Goal: Transaction & Acquisition: Register for event/course

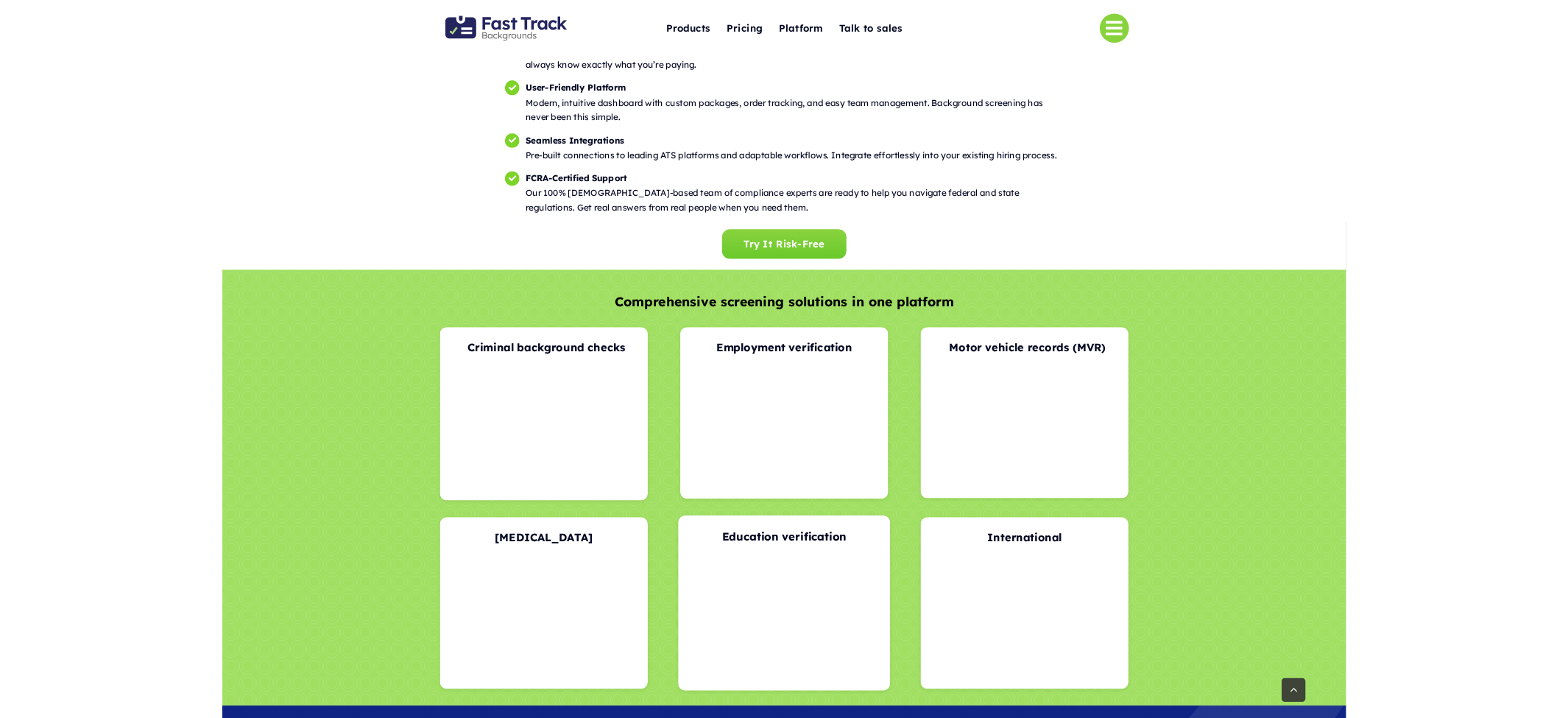
scroll to position [2831, 0]
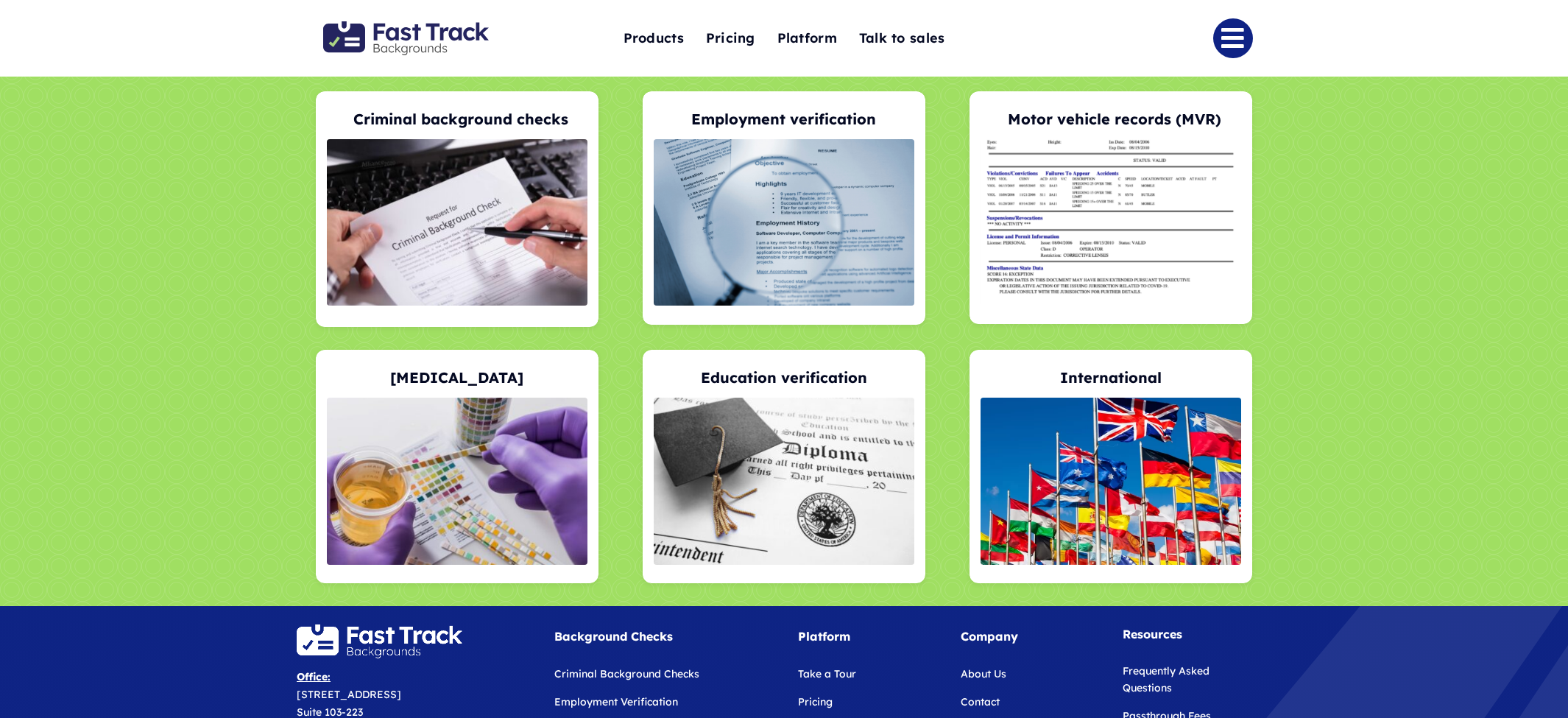
click at [1229, 43] on link "Link to #" at bounding box center [1233, 38] width 40 height 39
click at [1248, 41] on link "Link to #" at bounding box center [1233, 38] width 40 height 39
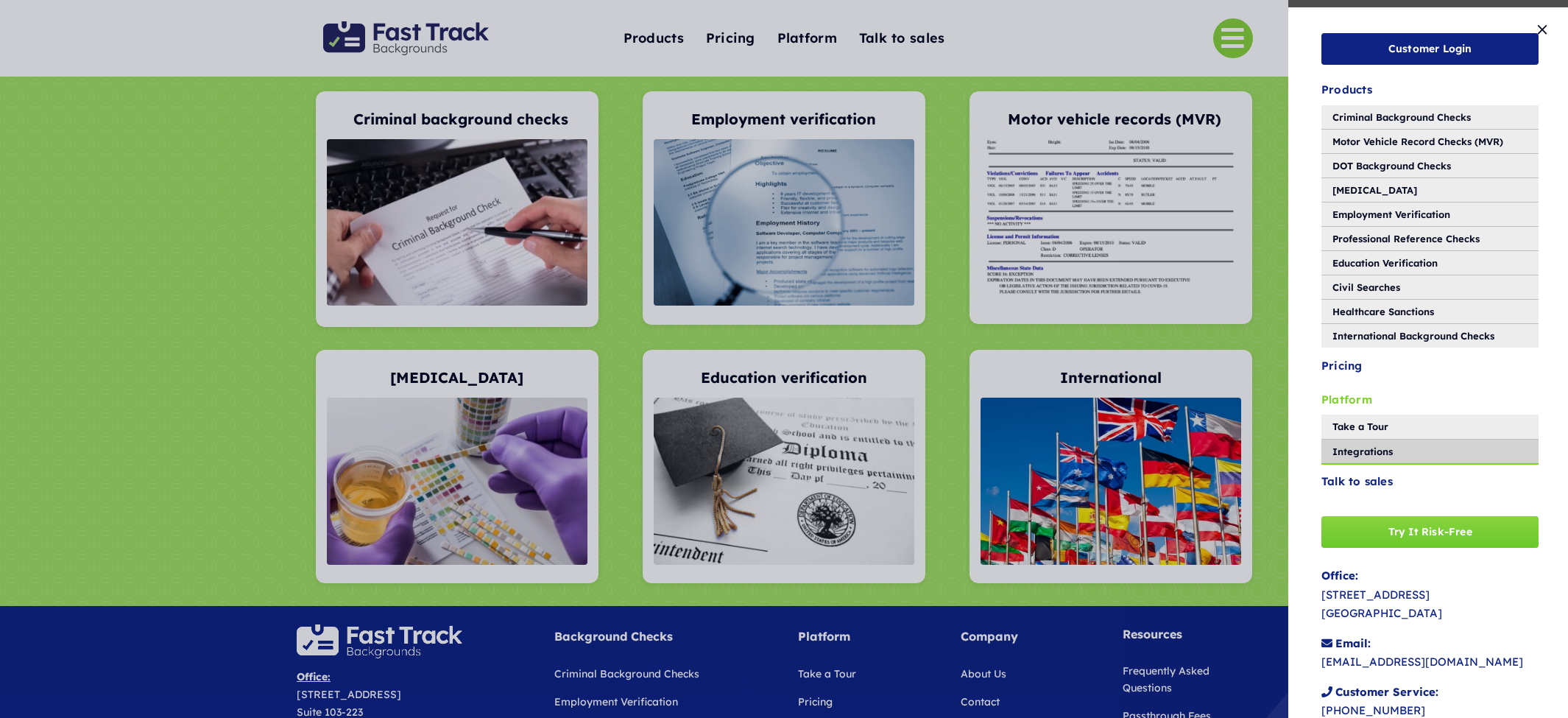
scroll to position [43, 0]
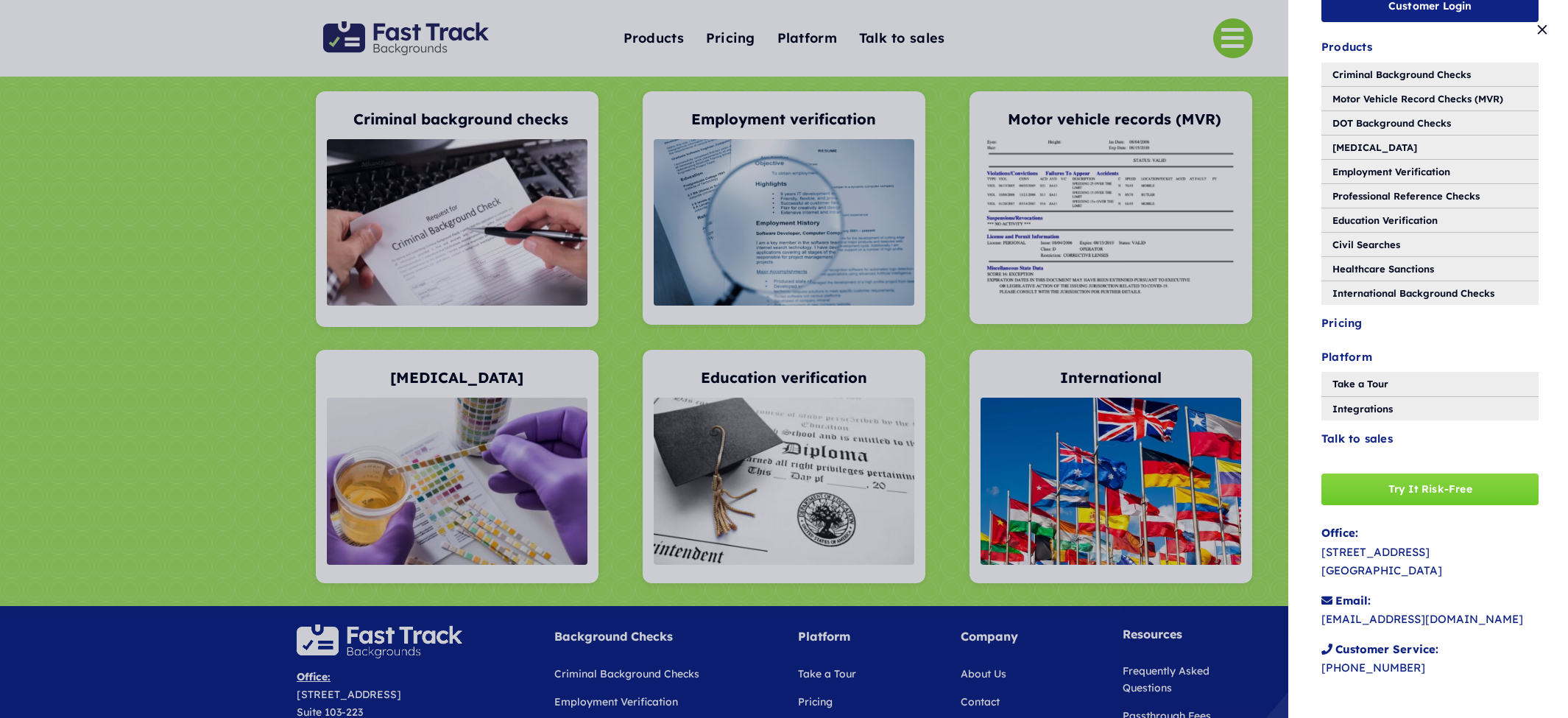
drag, startPoint x: 1545, startPoint y: 32, endPoint x: 1558, endPoint y: 32, distance: 13.0
click at [1546, 32] on button "Close" at bounding box center [1542, 29] width 22 height 15
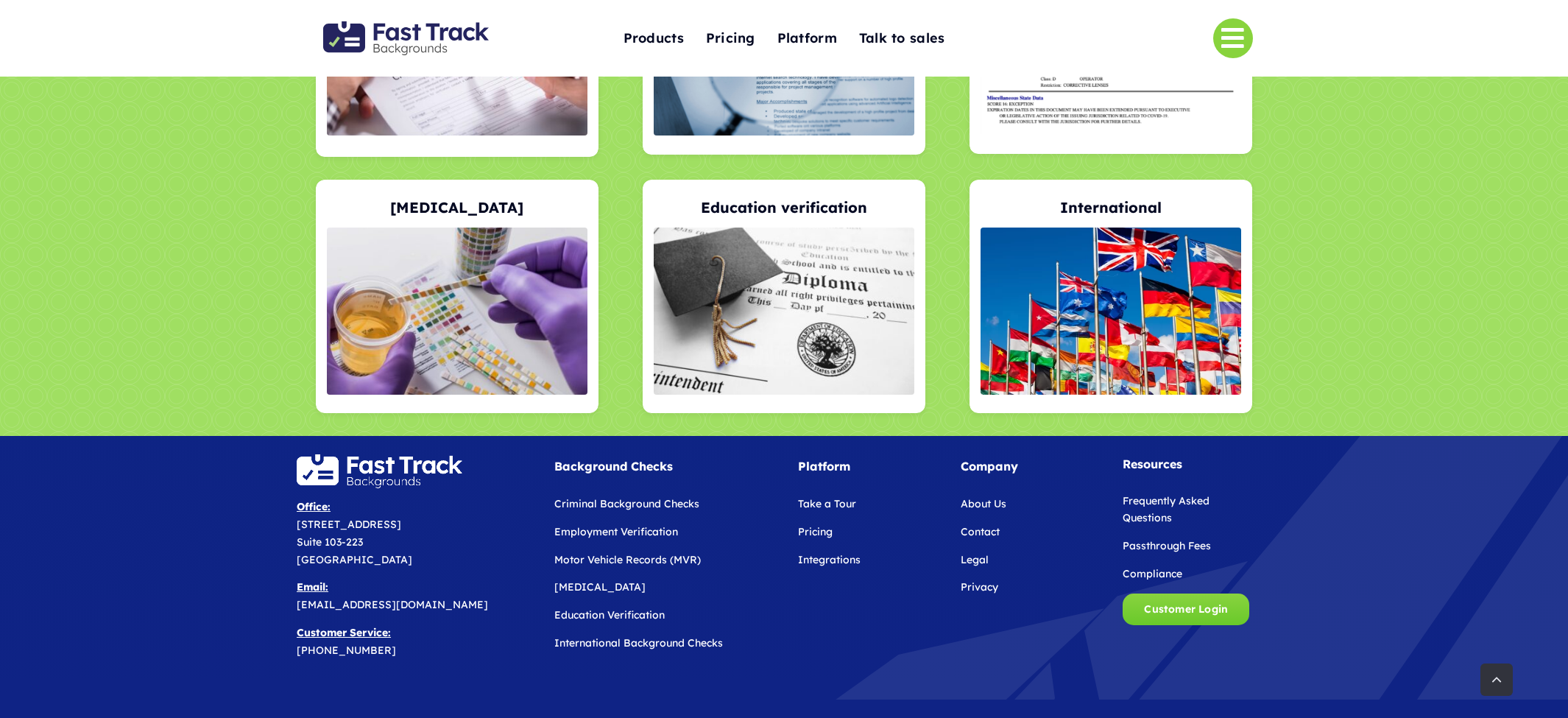
scroll to position [3020, 0]
click at [1478, 316] on div at bounding box center [784, 139] width 1568 height 592
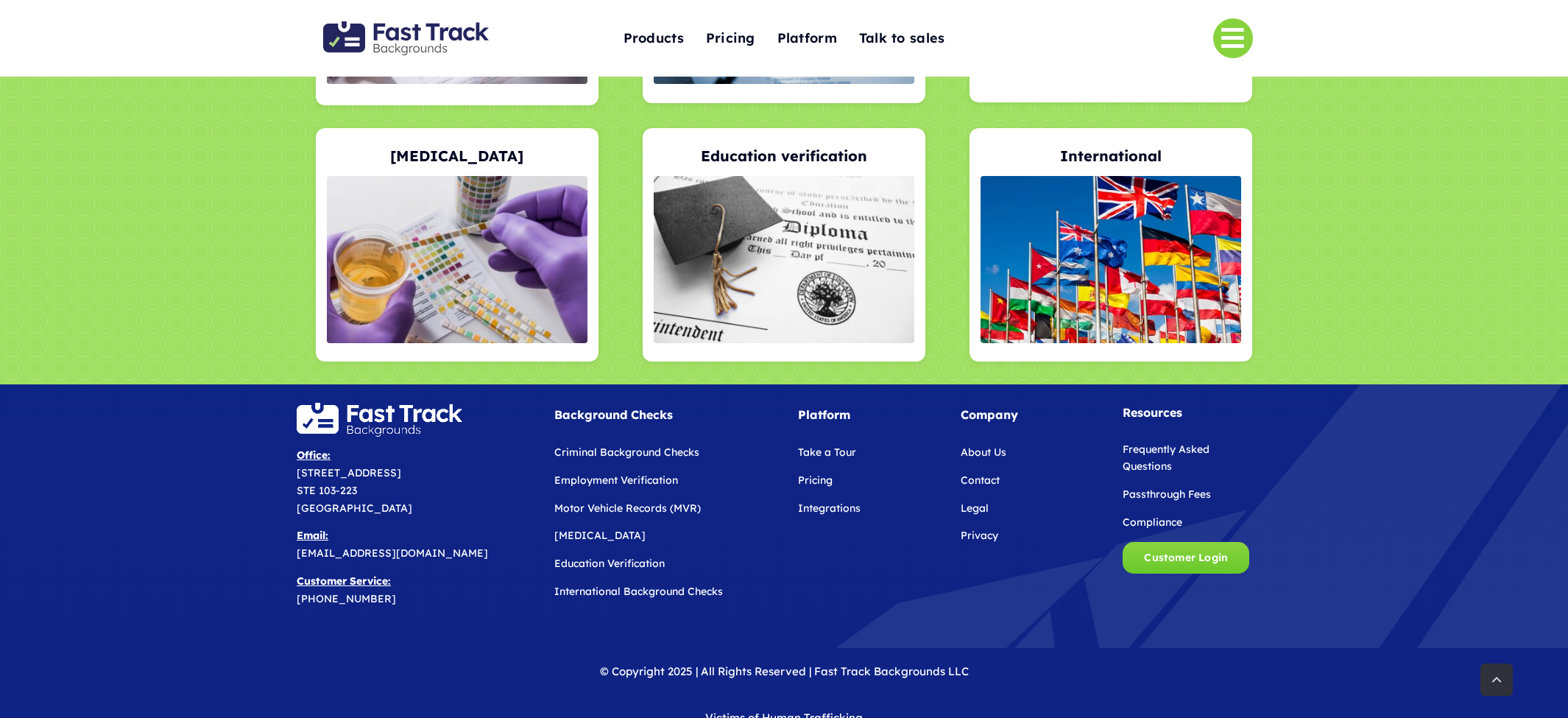
scroll to position [3089, 0]
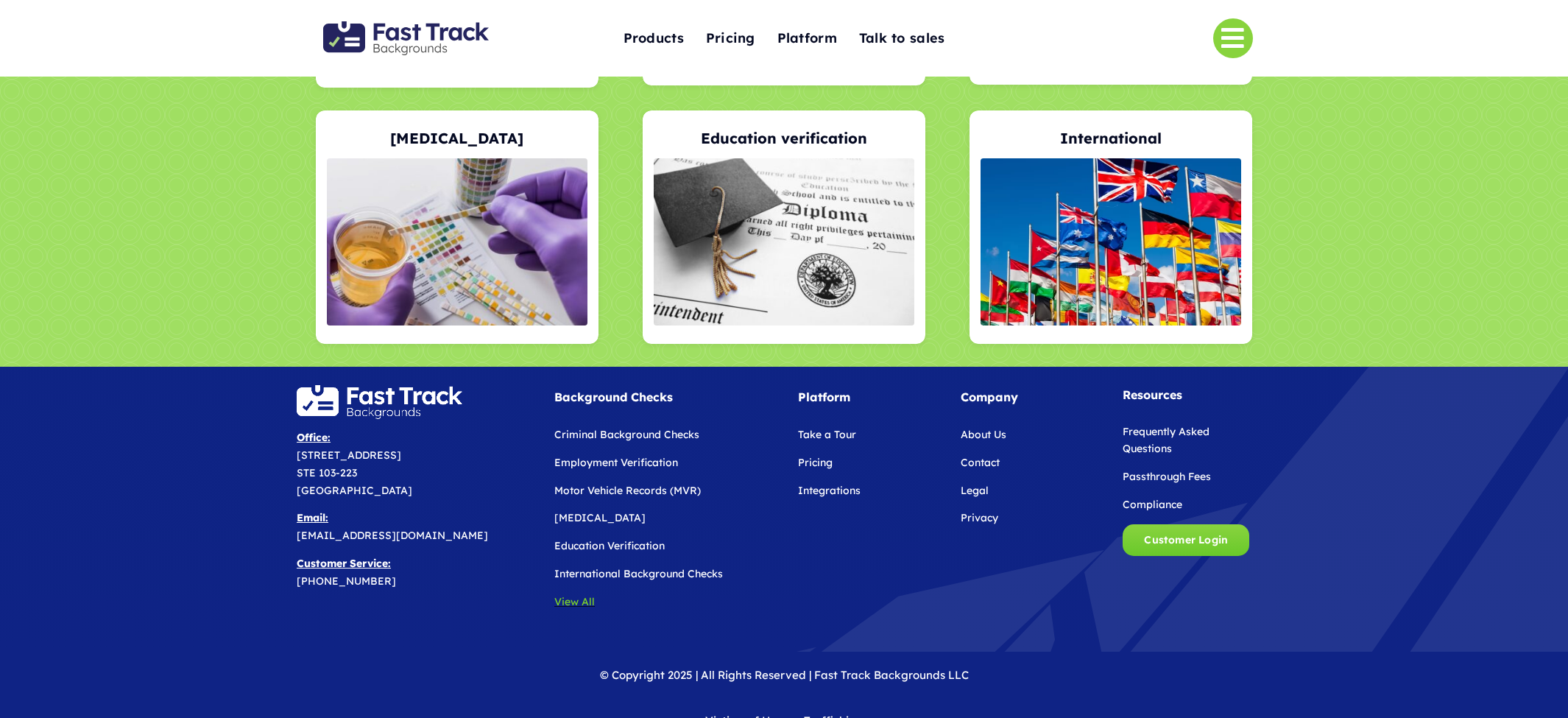
click at [577, 595] on link "View All" at bounding box center [574, 601] width 40 height 13
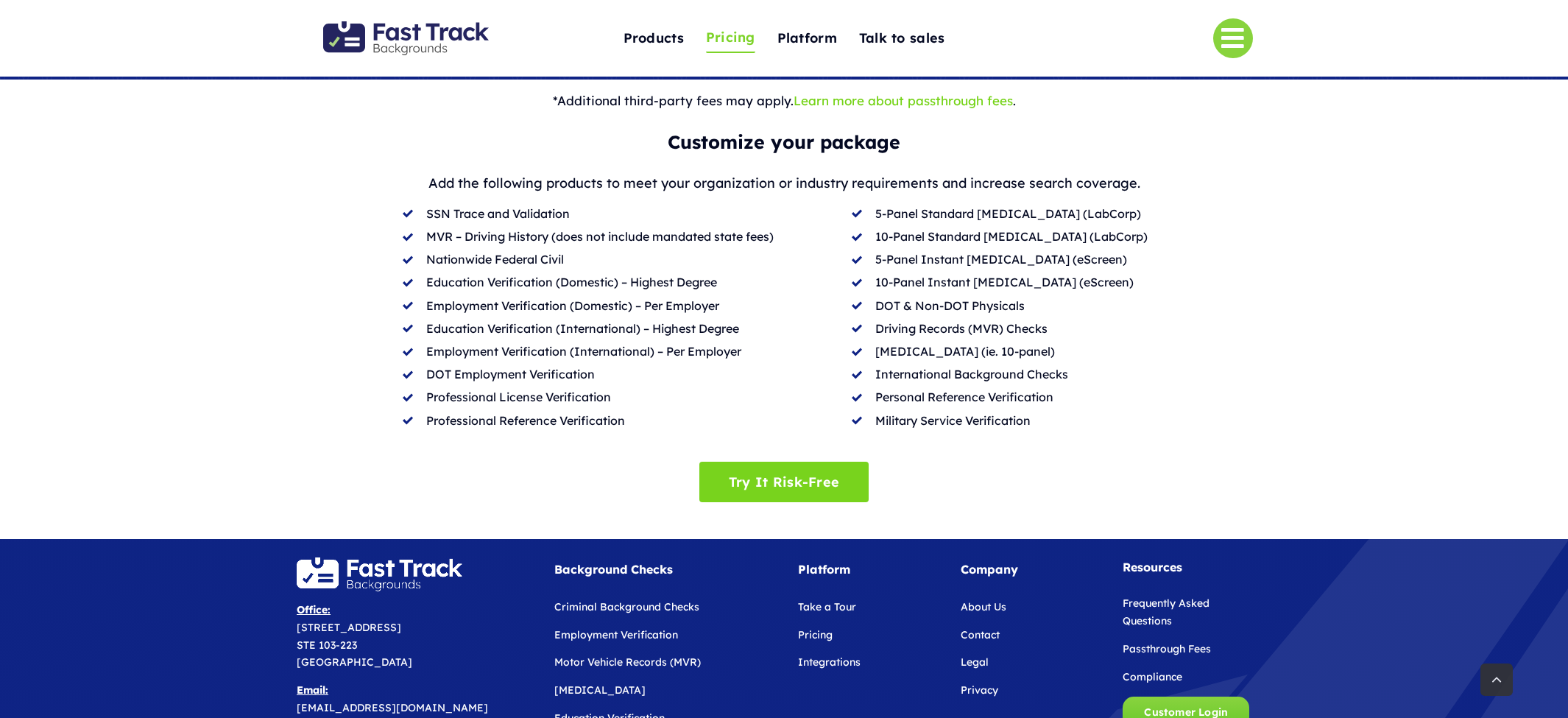
scroll to position [775, 0]
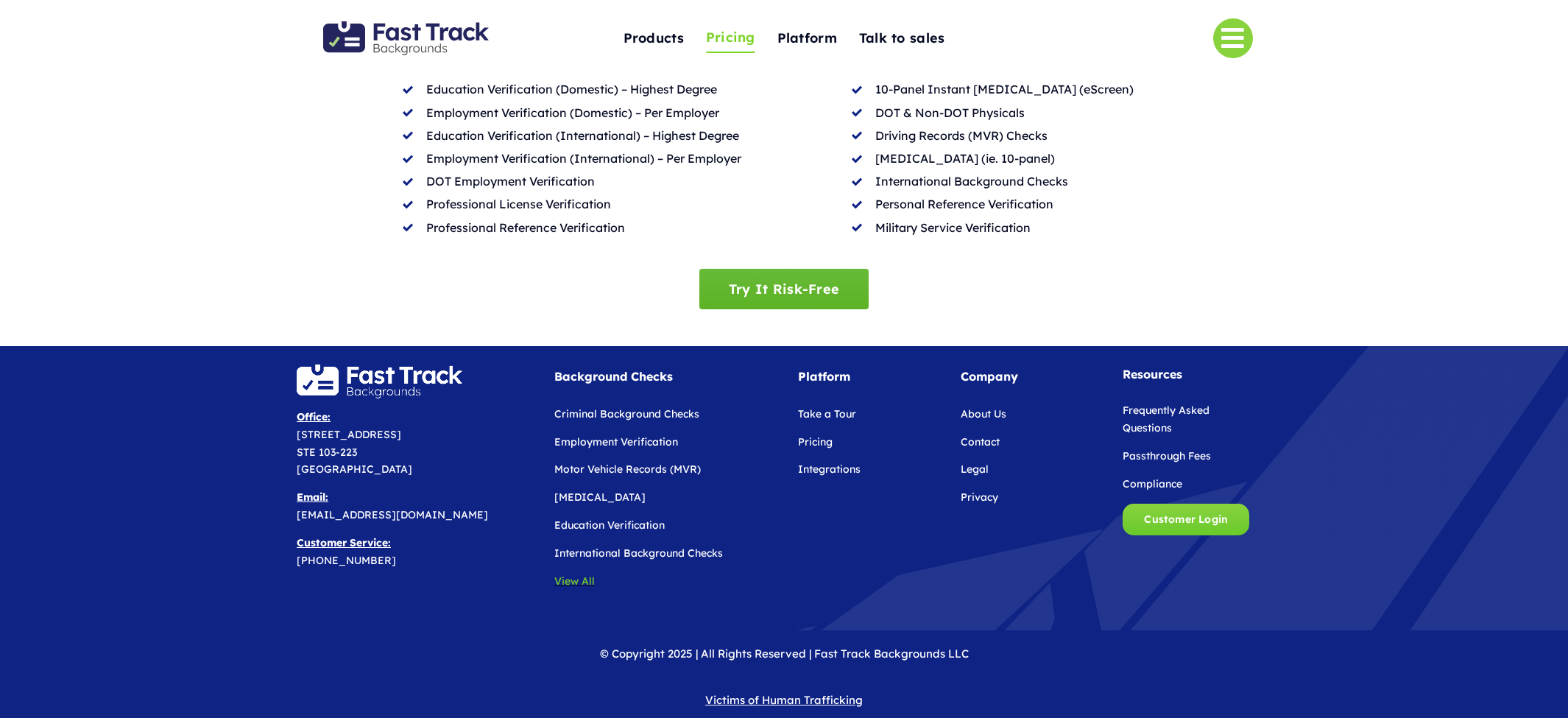
click at [790, 281] on span "Try It Risk-Free" at bounding box center [784, 289] width 111 height 16
drag, startPoint x: 298, startPoint y: 416, endPoint x: 389, endPoint y: 449, distance: 96.8
click at [389, 449] on p "Office: [STREET_ADDRESS]" at bounding box center [414, 443] width 234 height 70
copy span "[STREET_ADDRESS]"
click at [114, 528] on div at bounding box center [784, 488] width 1568 height 285
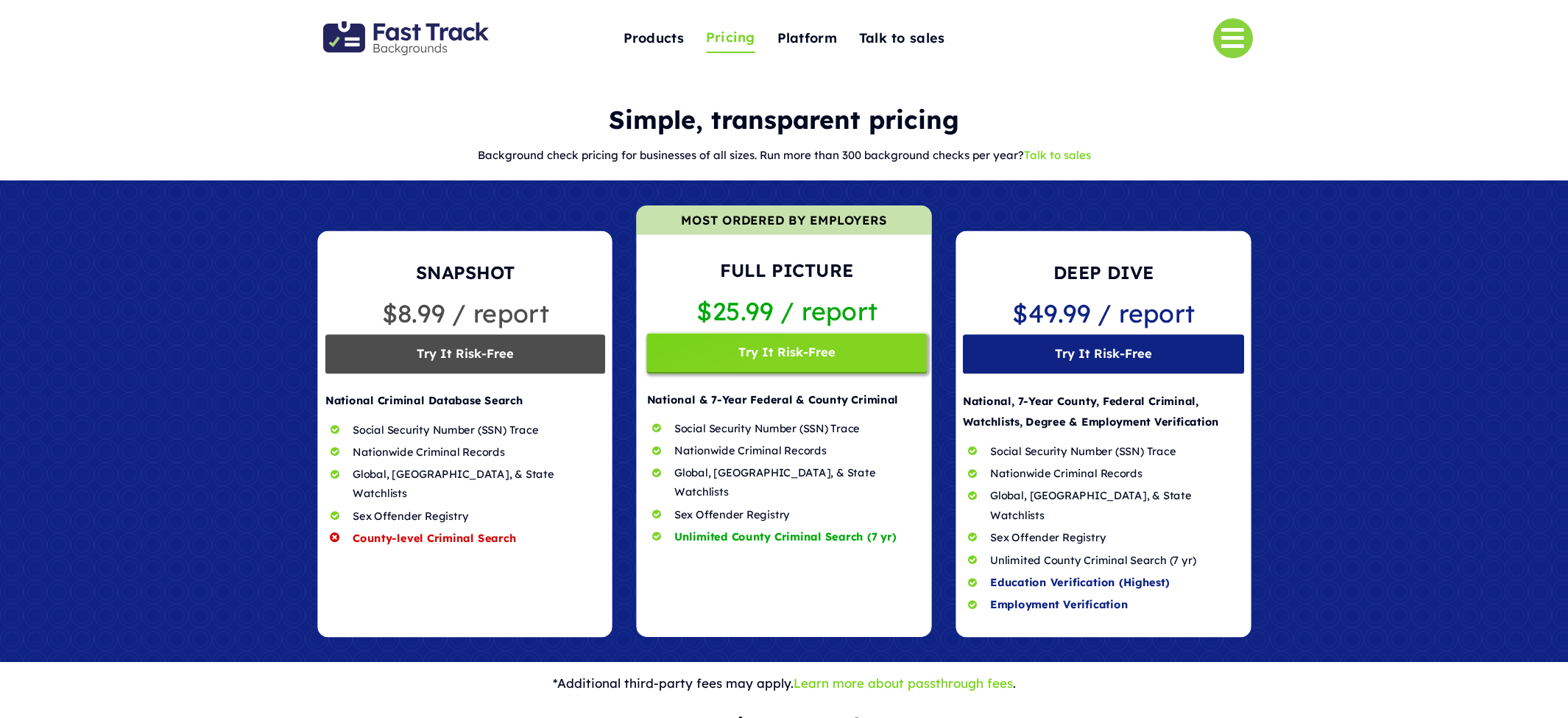
click at [408, 39] on img "Fast Track Backgrounds Logo" at bounding box center [406, 38] width 166 height 34
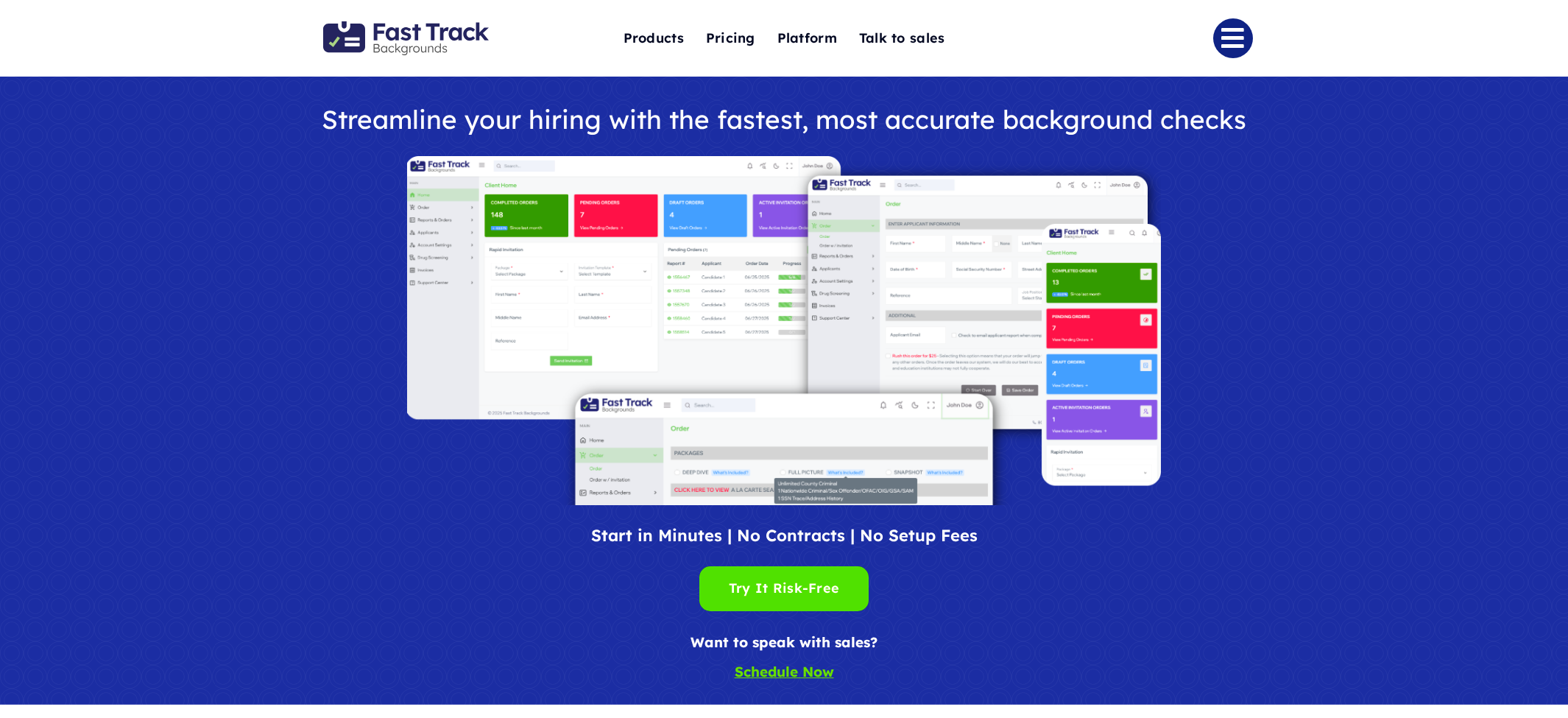
click at [1230, 36] on link "Link to #" at bounding box center [1233, 38] width 40 height 39
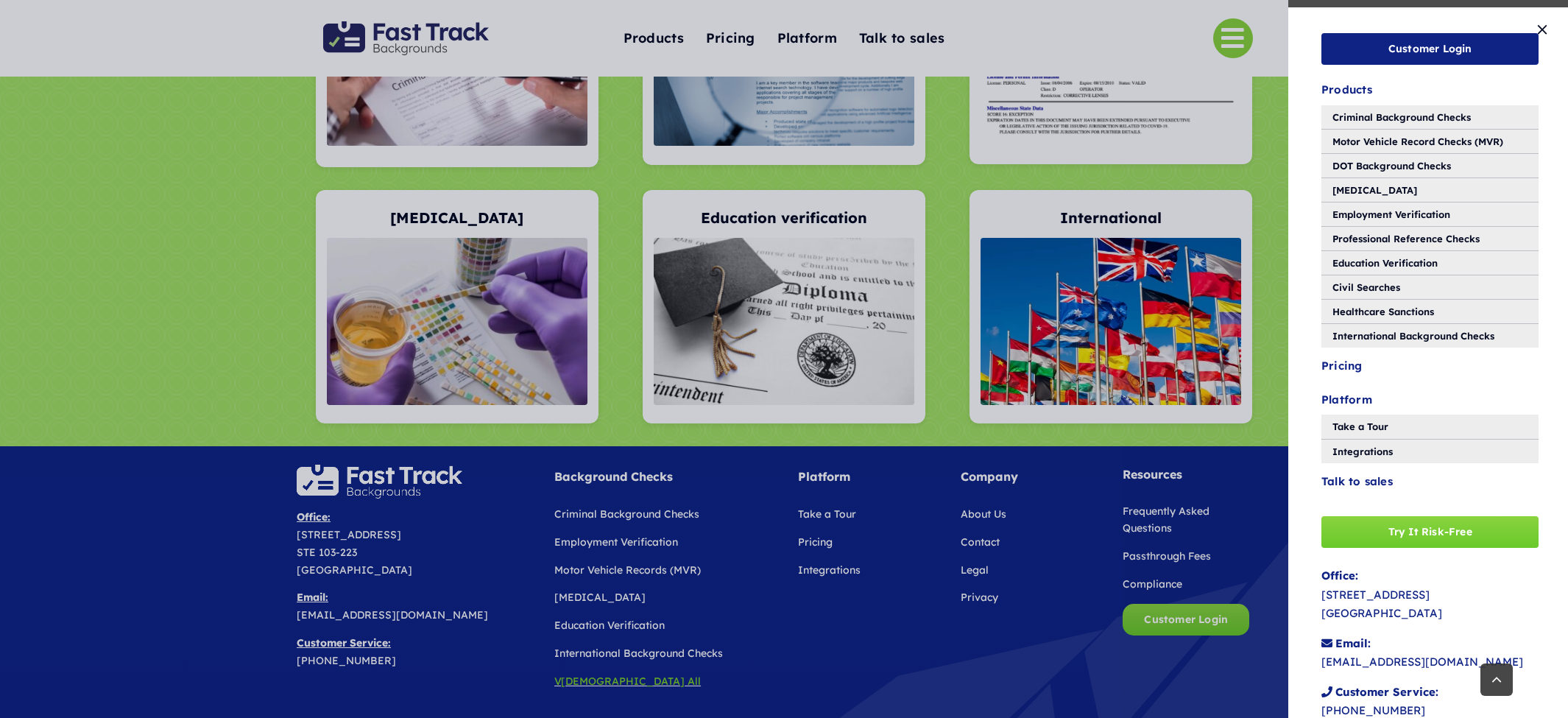
scroll to position [3011, 0]
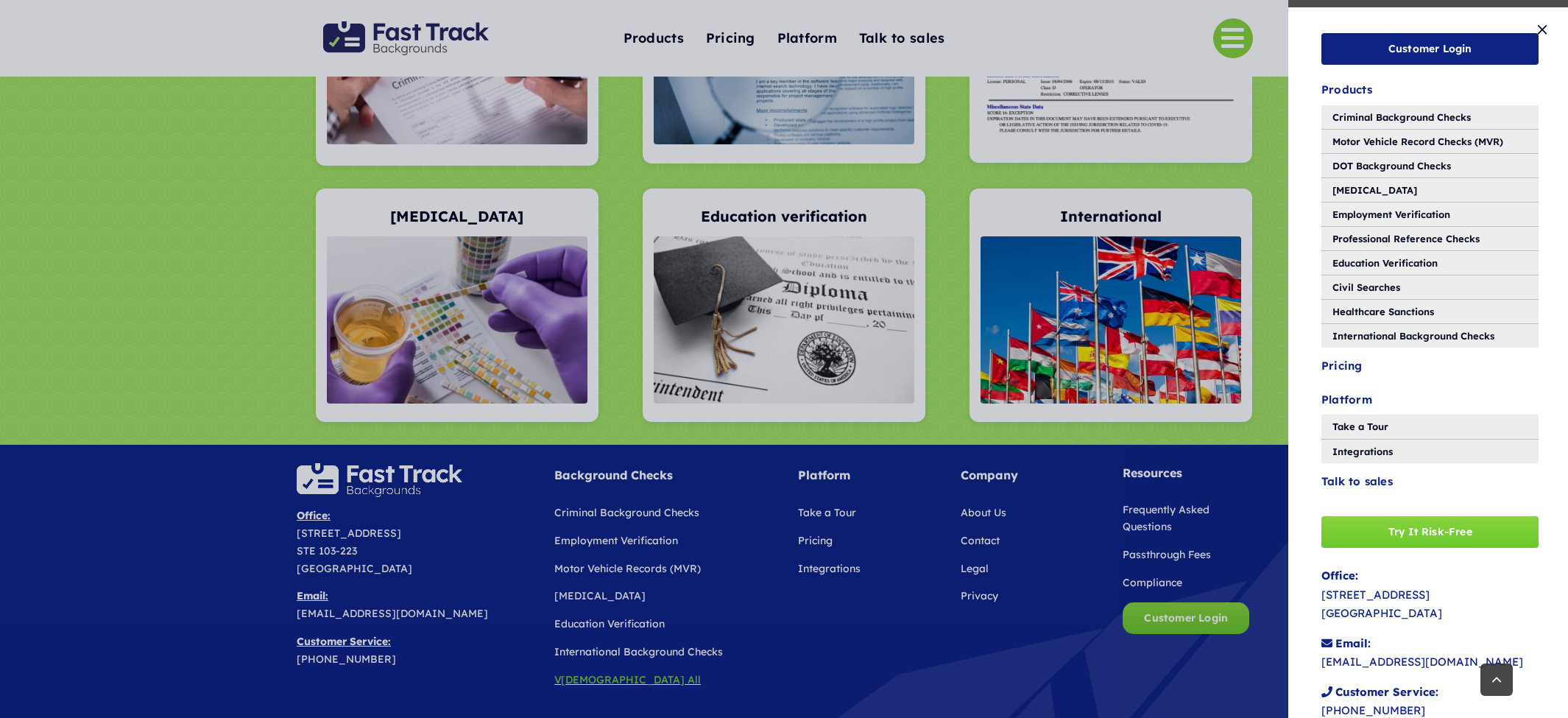
drag, startPoint x: 151, startPoint y: 157, endPoint x: 98, endPoint y: 33, distance: 134.9
click at [143, 131] on div "Customer Login Products Criminal Background Checks Motor Vehicle Record Checks …" at bounding box center [784, 359] width 1568 height 718
